Goal: Information Seeking & Learning: Learn about a topic

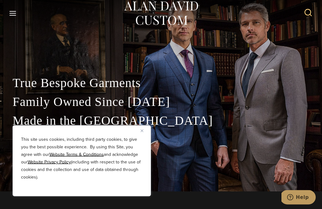
scroll to position [18, 0]
click at [142, 132] on img "Close" at bounding box center [142, 131] width 3 height 3
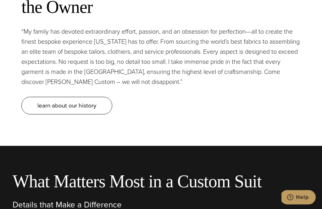
scroll to position [2624, 0]
click at [63, 110] on span "learn about our history" at bounding box center [66, 105] width 59 height 9
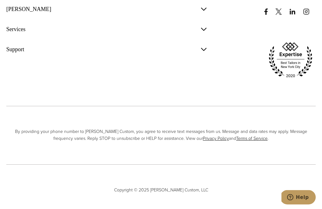
scroll to position [2431, 0]
click at [203, 13] on span "button" at bounding box center [204, 9] width 8 height 8
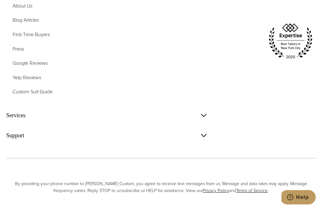
scroll to position [2450, 0]
click at [30, 38] on span "First-Time Buyers" at bounding box center [31, 34] width 37 height 7
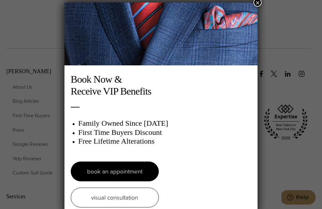
scroll to position [0, 0]
click at [261, 6] on button "×" at bounding box center [258, 2] width 8 height 8
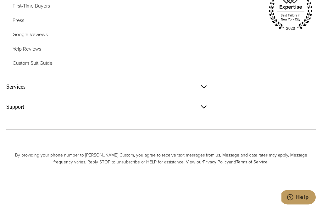
scroll to position [2479, 0]
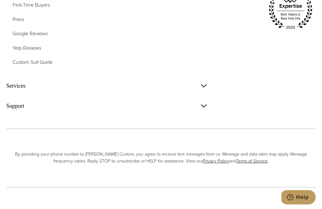
click at [33, 66] on span "Custom Suit Guide" at bounding box center [33, 62] width 40 height 7
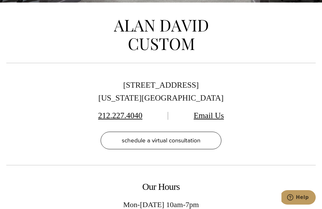
scroll to position [1217, 0]
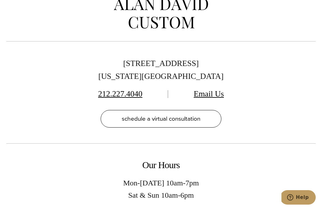
scroll to position [1976, 0]
